Goal: Task Accomplishment & Management: Manage account settings

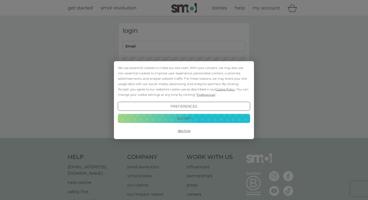
click at [185, 132] on button "Decline" at bounding box center [184, 130] width 132 height 9
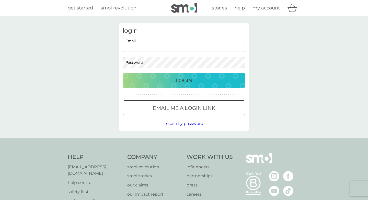
click at [166, 48] on input "Email" at bounding box center [184, 46] width 123 height 11
type input "[EMAIL_ADDRESS][DOMAIN_NAME]"
click at [123, 73] on button "Login" at bounding box center [184, 80] width 123 height 15
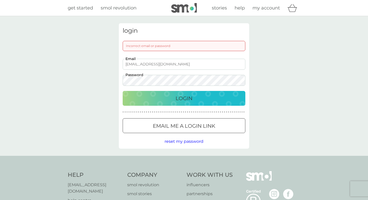
click at [123, 91] on button "Login" at bounding box center [184, 98] width 123 height 15
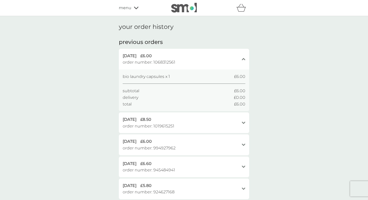
click at [135, 8] on icon at bounding box center [136, 7] width 5 height 3
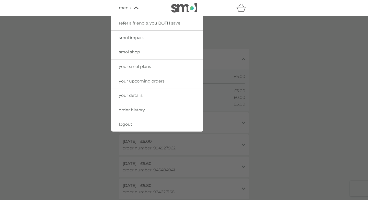
click at [142, 80] on span "your upcoming orders" at bounding box center [142, 81] width 46 height 5
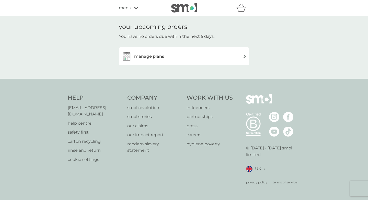
click at [220, 58] on div "manage plans" at bounding box center [183, 56] width 125 height 10
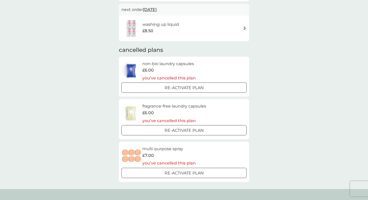
scroll to position [10, 0]
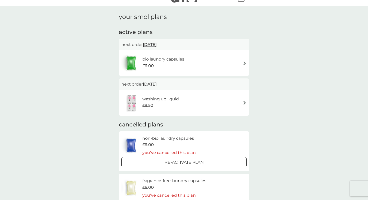
click at [238, 62] on div "bio laundry capsules £6.00" at bounding box center [183, 63] width 125 height 18
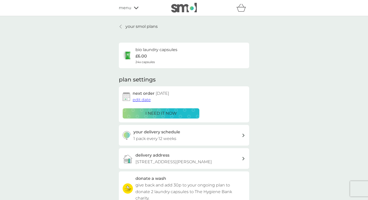
click at [140, 100] on span "edit date" at bounding box center [142, 99] width 18 height 5
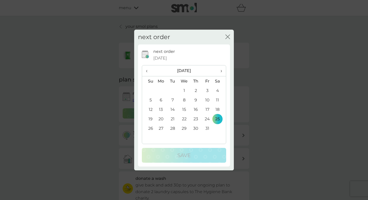
click at [218, 68] on span "›" at bounding box center [219, 70] width 5 height 11
click at [195, 119] on td "20" at bounding box center [195, 118] width 11 height 9
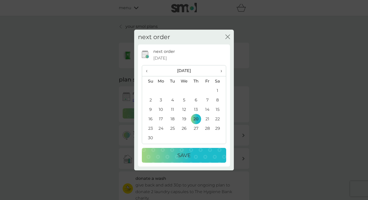
click at [186, 157] on p "Save" at bounding box center [183, 155] width 13 height 8
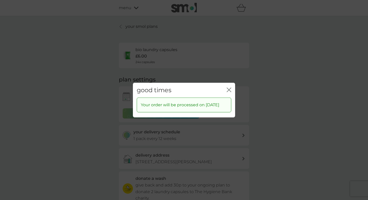
click at [228, 86] on div "close" at bounding box center [229, 89] width 5 height 7
click at [229, 88] on icon "close" at bounding box center [230, 90] width 2 height 4
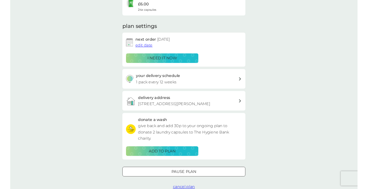
scroll to position [55, 0]
